Goal: Navigation & Orientation: Find specific page/section

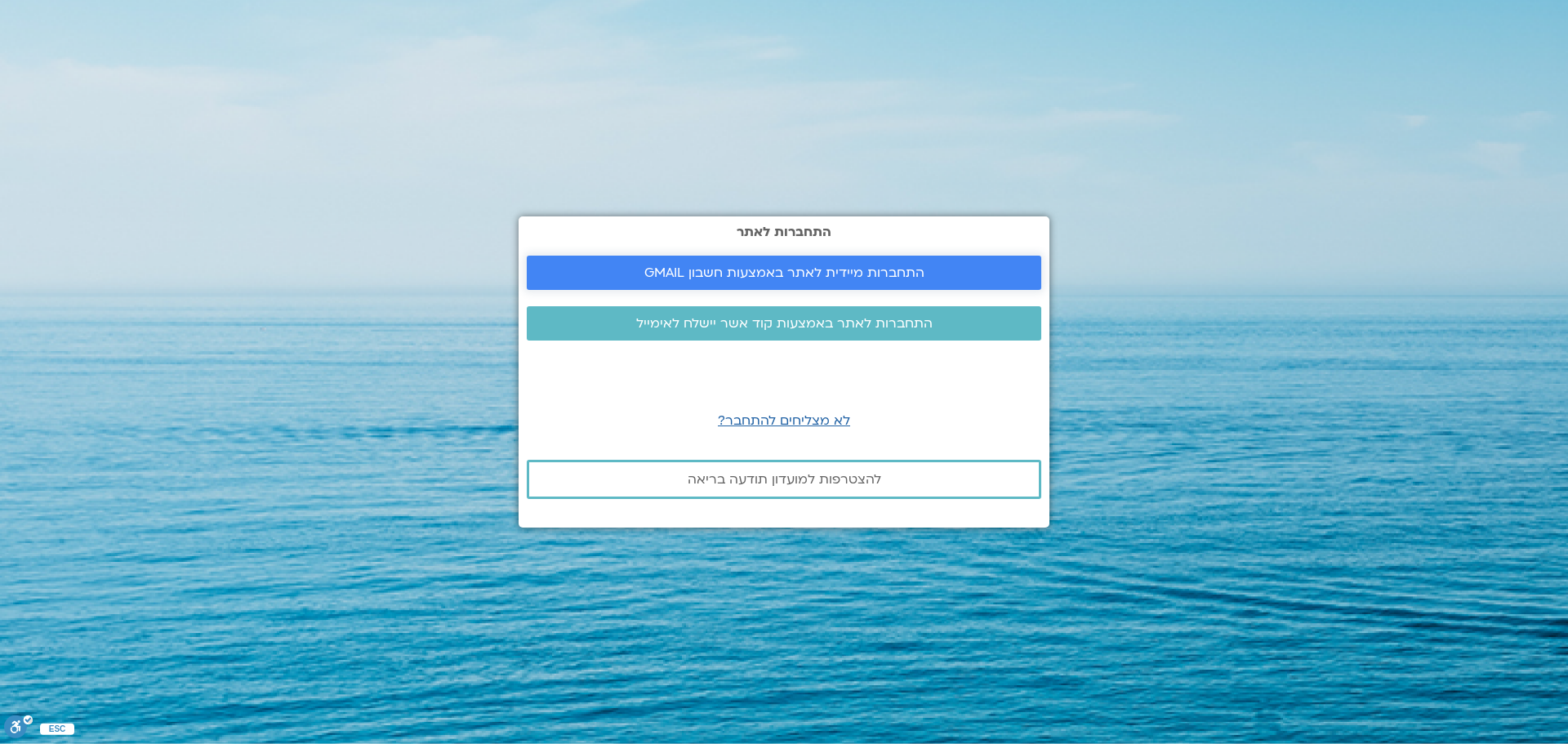
click at [796, 271] on span "התחברות מיידית לאתר באמצעות חשבון GMAIL" at bounding box center [784, 272] width 280 height 15
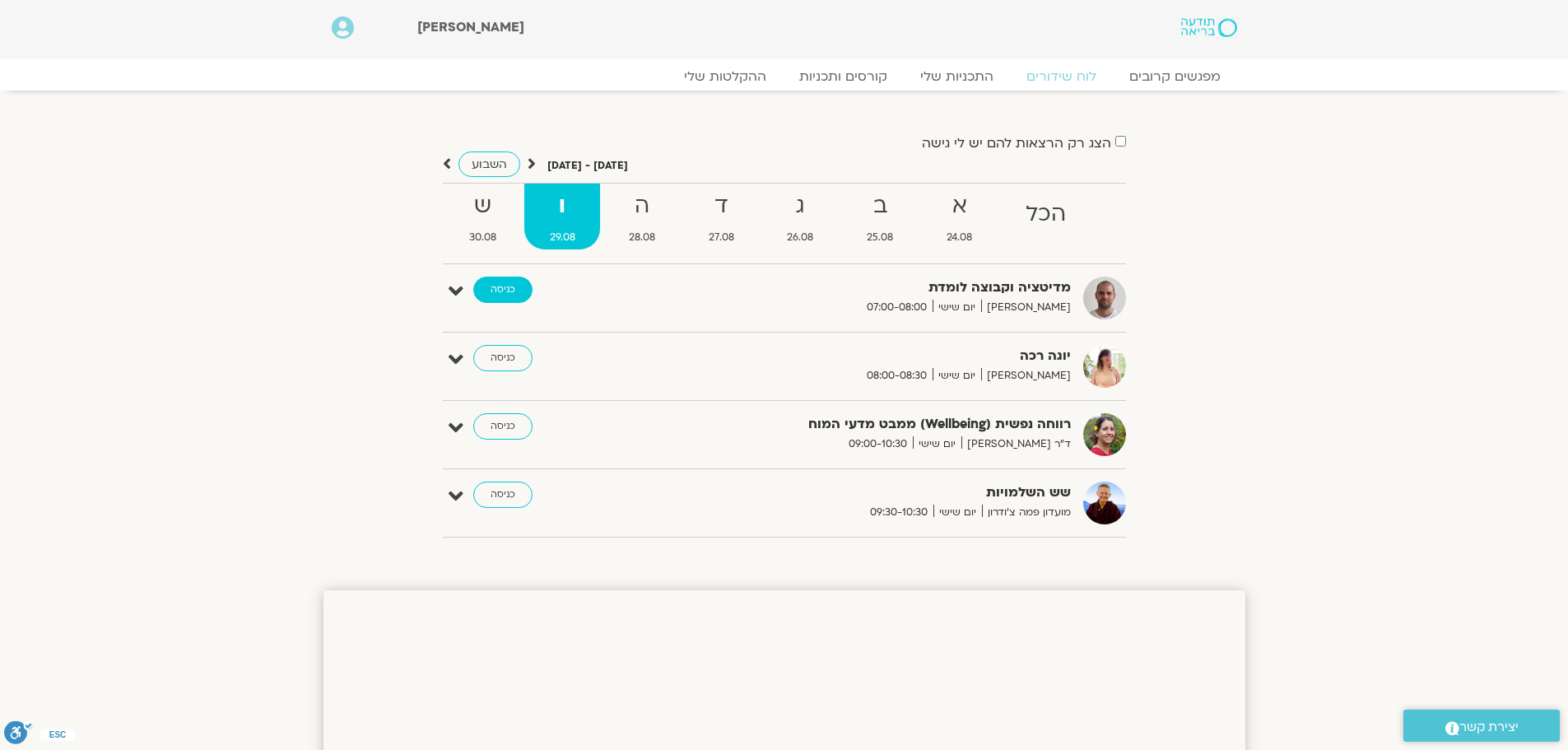
click at [521, 294] on link "כניסה" at bounding box center [503, 289] width 59 height 26
click at [511, 289] on link "כניסה" at bounding box center [503, 289] width 59 height 26
